Goal: Navigation & Orientation: Find specific page/section

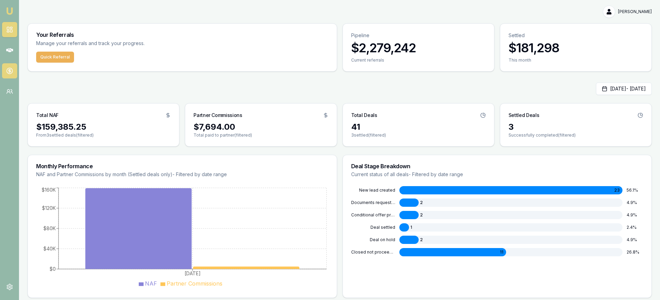
click at [13, 71] on icon at bounding box center [9, 70] width 7 height 7
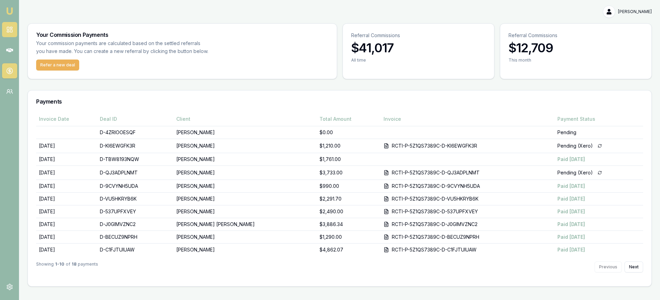
click at [12, 26] on icon at bounding box center [9, 29] width 7 height 7
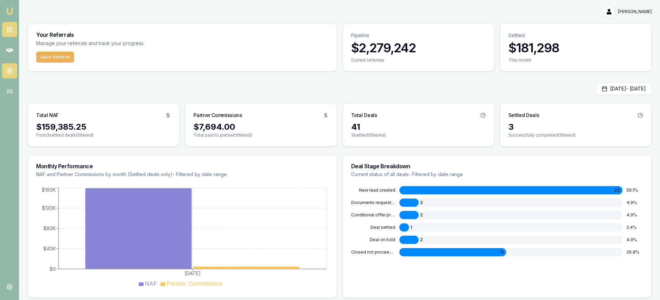
click at [12, 74] on link at bounding box center [9, 70] width 15 height 15
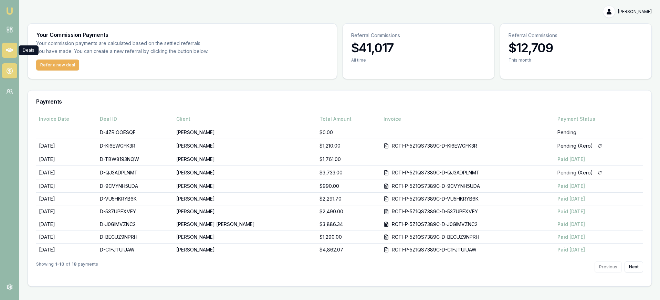
click at [11, 54] on link at bounding box center [9, 50] width 15 height 15
